Goal: Information Seeking & Learning: Learn about a topic

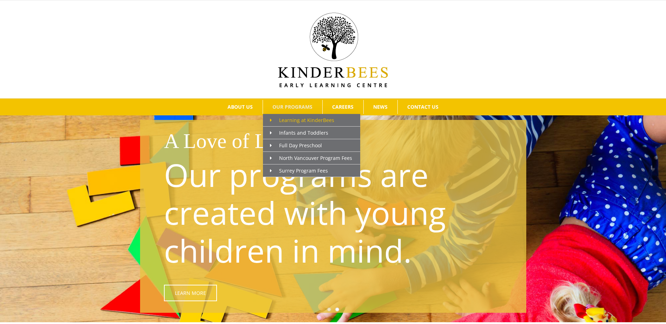
click at [296, 118] on span "Learning at KinderBees" at bounding box center [302, 120] width 64 height 7
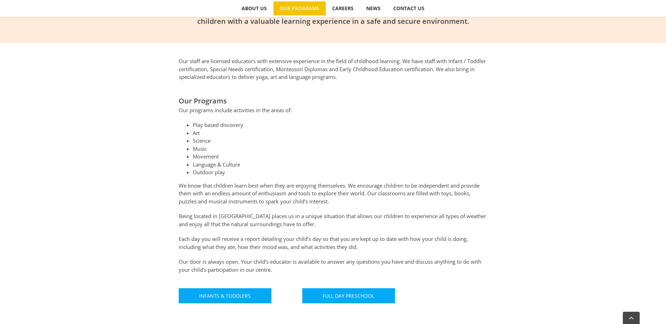
scroll to position [386, 0]
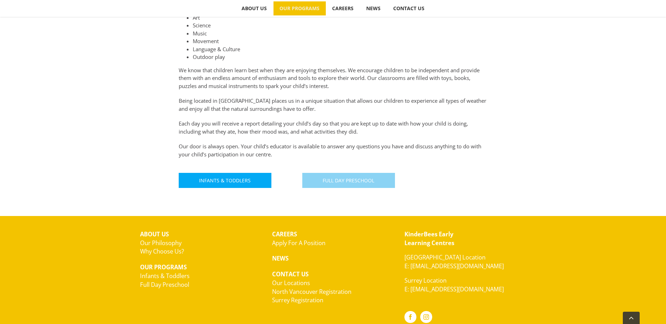
click at [343, 175] on link "Full Day Preschool" at bounding box center [348, 180] width 93 height 15
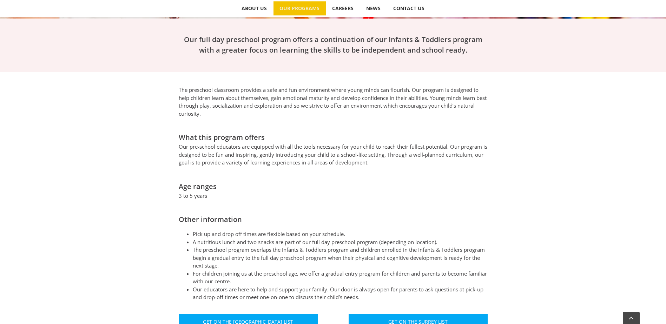
scroll to position [316, 0]
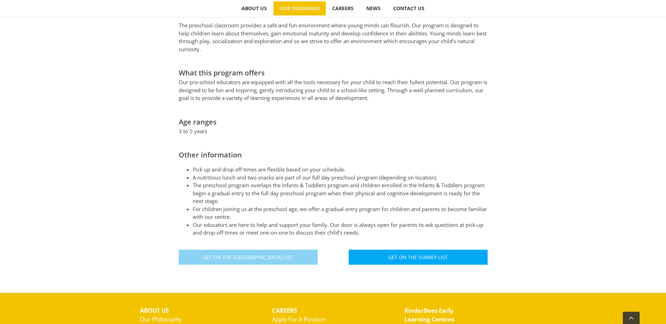
click at [225, 254] on span "Get On The [GEOGRAPHIC_DATA] List" at bounding box center [248, 257] width 90 height 6
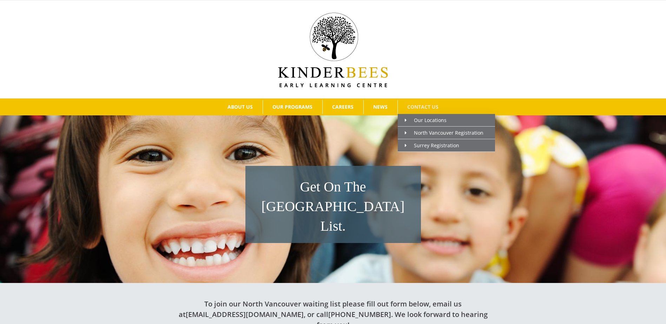
click at [421, 106] on span "CONTACT US" at bounding box center [422, 107] width 31 height 5
click at [425, 115] on link "Our Locations" at bounding box center [445, 120] width 97 height 13
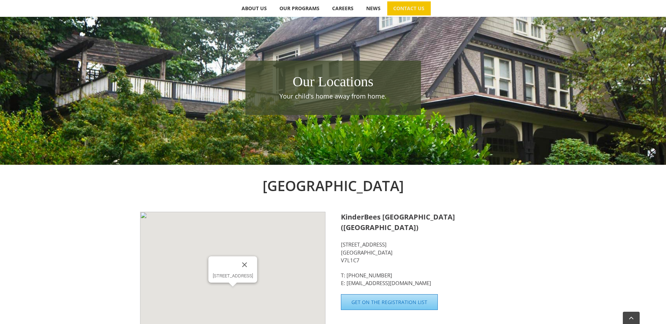
scroll to position [175, 0]
